Goal: Transaction & Acquisition: Purchase product/service

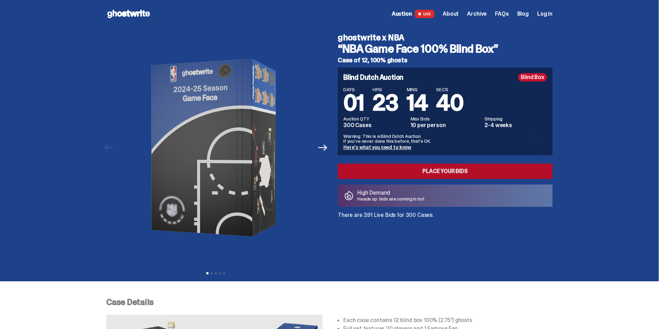
click at [409, 173] on link "Place your Bids" at bounding box center [444, 171] width 215 height 15
